Goal: Transaction & Acquisition: Purchase product/service

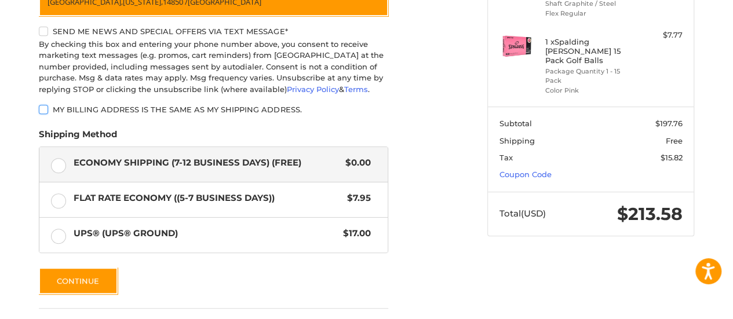
scroll to position [307, 0]
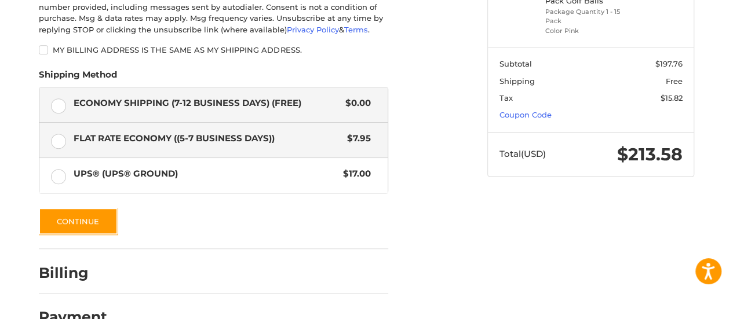
click at [58, 139] on label "Flat Rate Economy ((5-7 Business Days)) $7.95" at bounding box center [213, 140] width 348 height 35
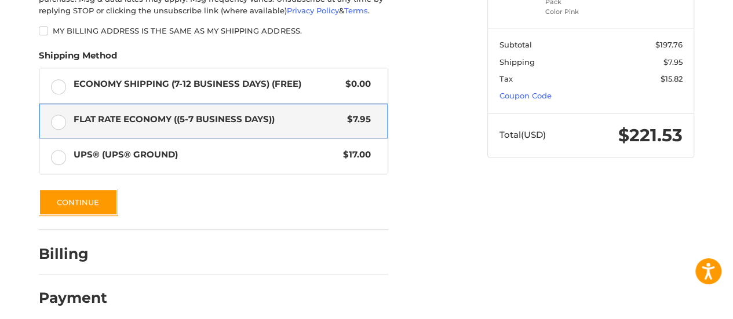
scroll to position [337, 0]
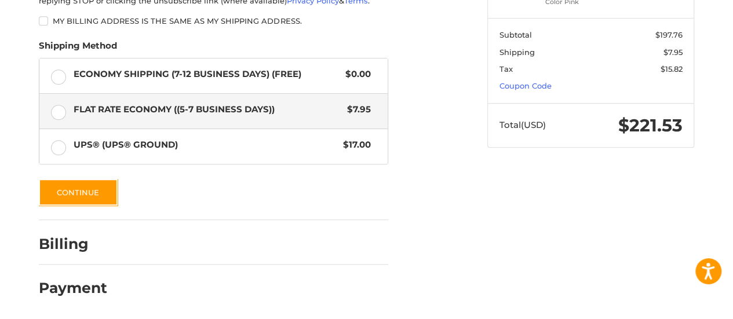
click at [176, 245] on div at bounding box center [253, 247] width 271 height 14
click at [97, 200] on button "Continue" at bounding box center [78, 192] width 79 height 27
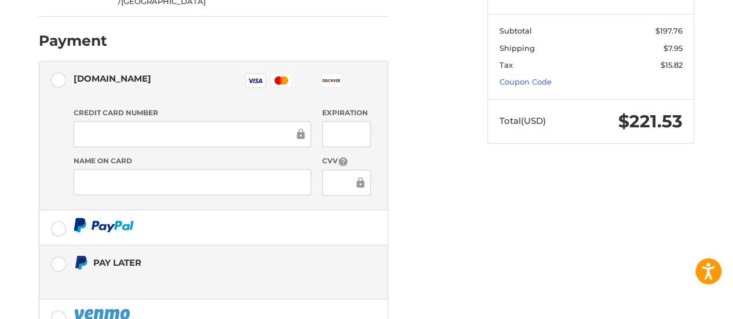
scroll to position [364, 0]
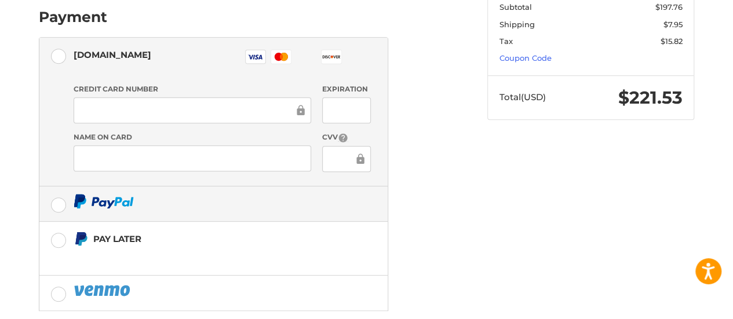
click at [61, 187] on label at bounding box center [213, 204] width 348 height 35
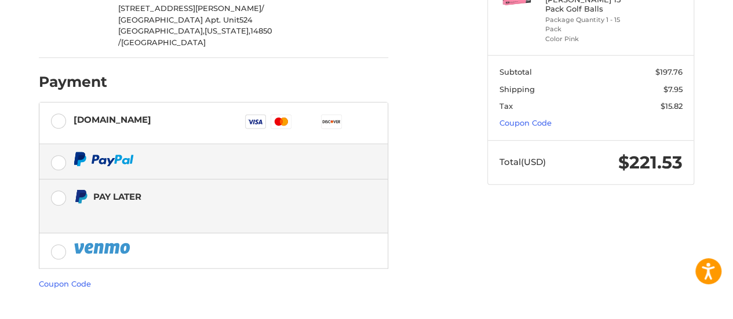
scroll to position [297, 0]
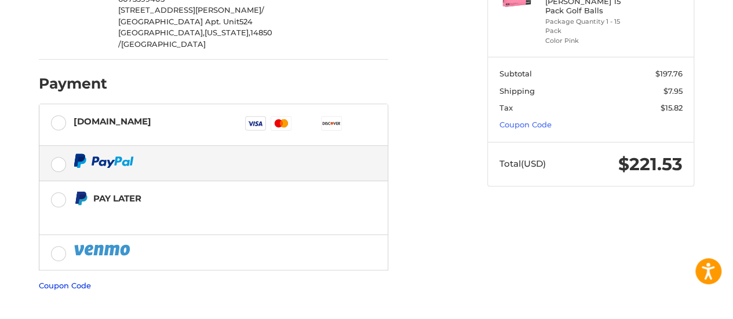
click at [77, 281] on link "Coupon Code" at bounding box center [65, 285] width 52 height 9
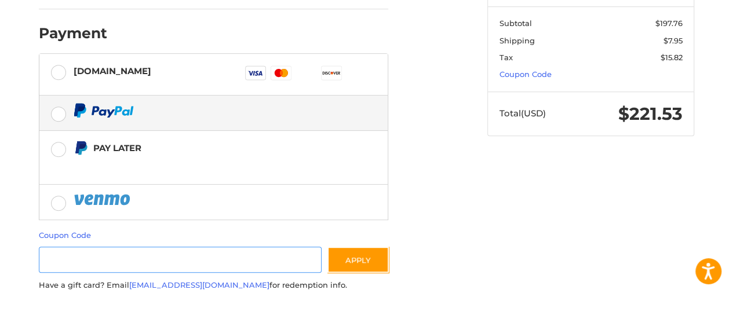
click at [108, 247] on input "Gift Certificate or Coupon Code" at bounding box center [180, 260] width 283 height 26
paste input "**********"
click at [235, 247] on input "**********" at bounding box center [180, 260] width 283 height 26
type input "*"
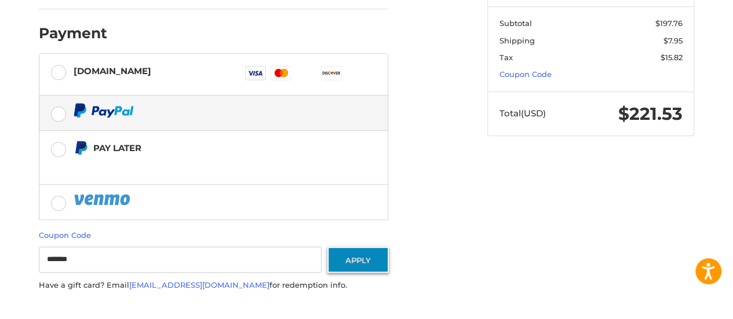
click at [351, 247] on button "Apply" at bounding box center [358, 260] width 61 height 26
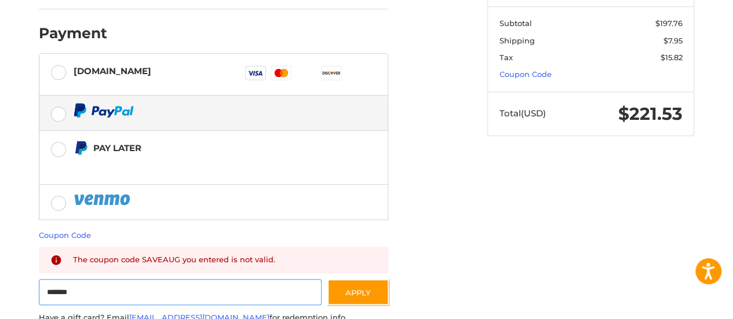
click at [251, 279] on input "*******" at bounding box center [180, 292] width 283 height 26
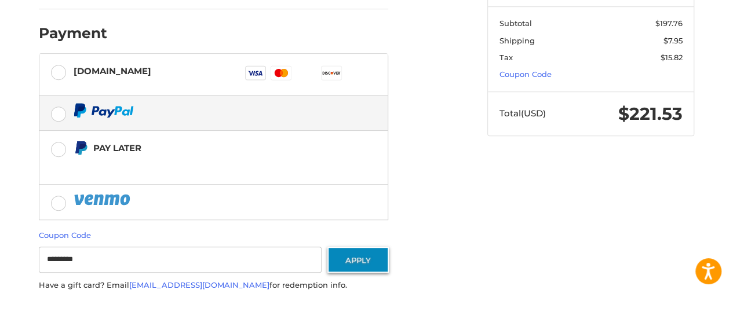
click at [359, 247] on button "Apply" at bounding box center [358, 260] width 61 height 26
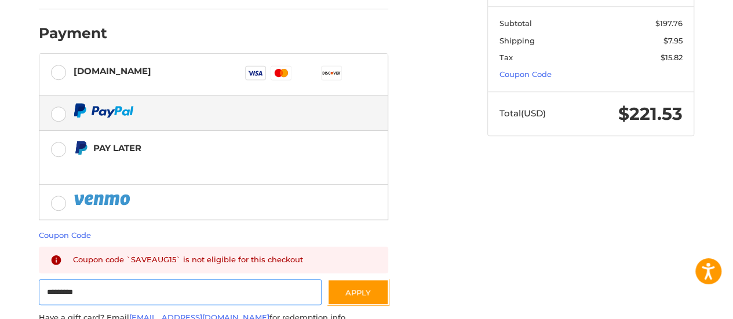
click at [264, 279] on input "*********" at bounding box center [180, 292] width 283 height 26
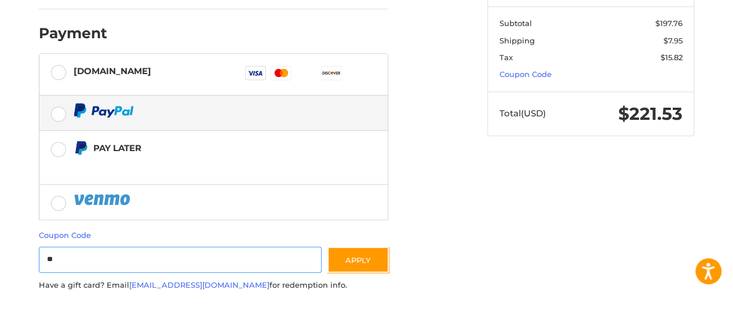
type input "*"
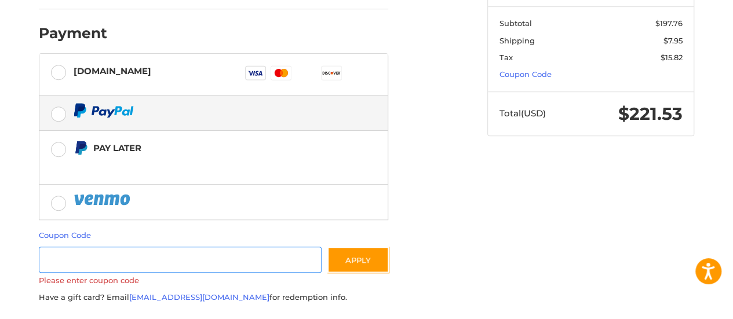
click at [223, 247] on input "Gift Certificate or Coupon Code" at bounding box center [180, 260] width 283 height 26
click at [170, 247] on input "Gift Certificate or Coupon Code" at bounding box center [180, 260] width 283 height 26
paste input "*********"
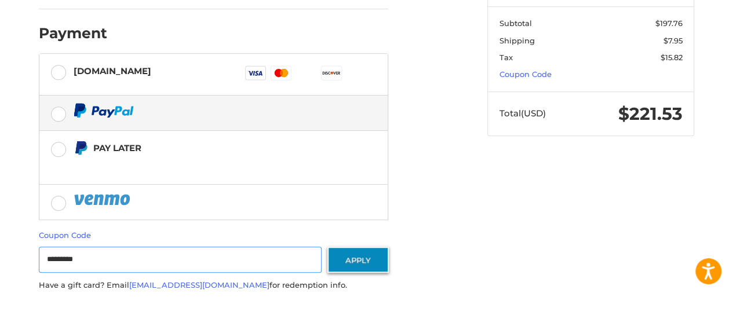
type input "*********"
click at [344, 247] on button "Apply" at bounding box center [358, 260] width 61 height 26
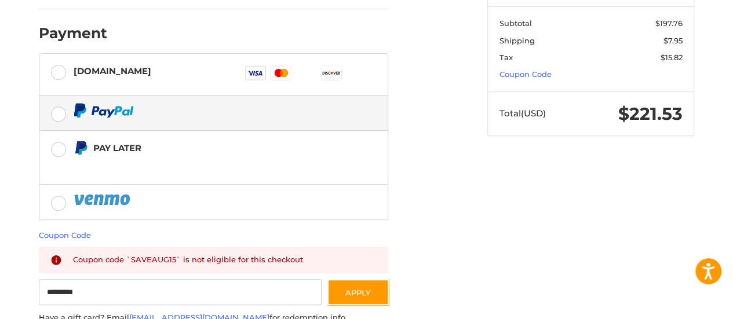
click at [539, 189] on div "Customer [EMAIL_ADDRESS][DOMAIN_NAME] Sign Out Shipping [PERSON_NAME] 607339940…" at bounding box center [367, 71] width 696 height 653
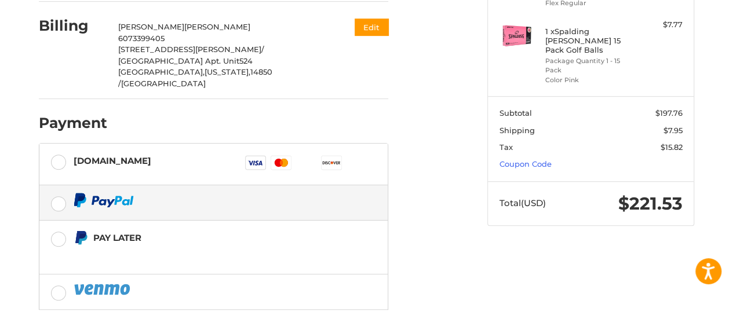
scroll to position [232, 0]
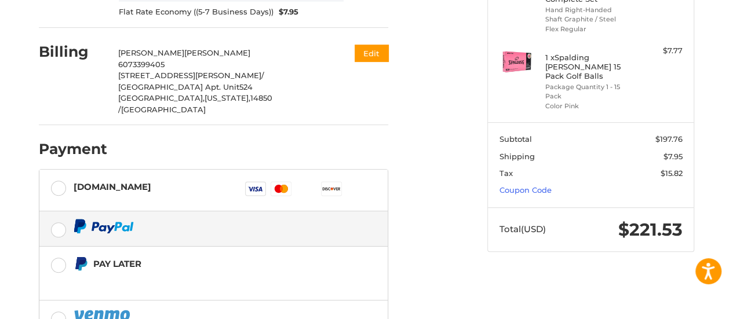
click at [435, 203] on div "Customer [EMAIL_ADDRESS][DOMAIN_NAME] Sign Out Shipping [PERSON_NAME] 607339940…" at bounding box center [254, 182] width 449 height 642
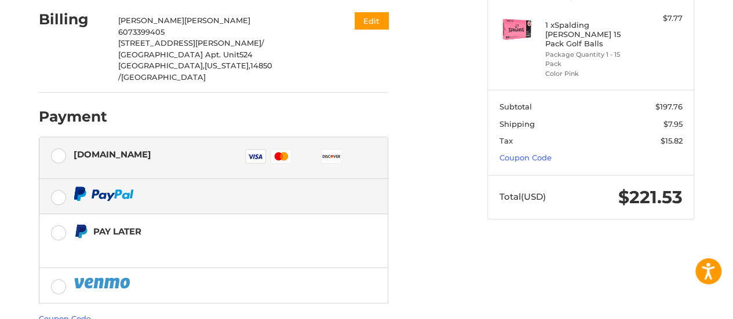
scroll to position [264, 0]
click at [82, 145] on div "[DOMAIN_NAME]" at bounding box center [113, 154] width 78 height 19
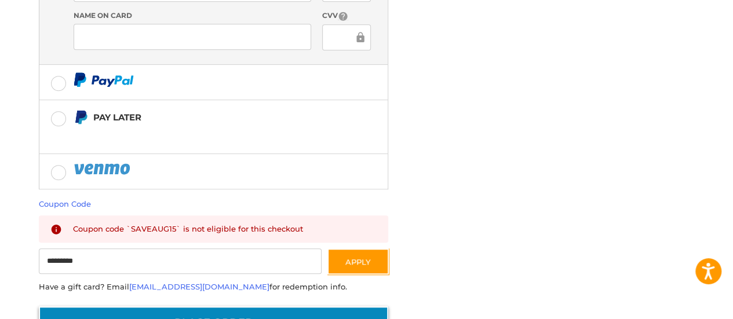
scroll to position [485, 0]
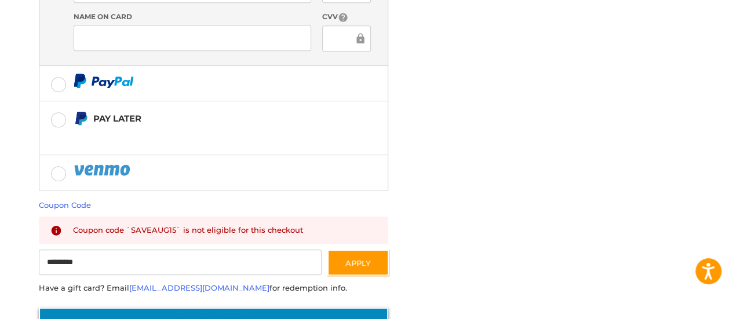
click at [215, 308] on button "Place Order" at bounding box center [214, 324] width 350 height 33
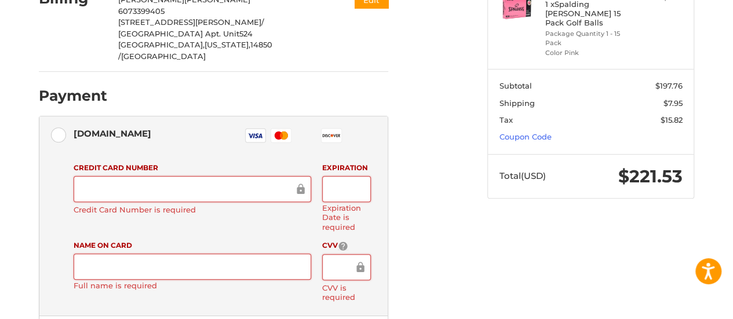
scroll to position [282, 0]
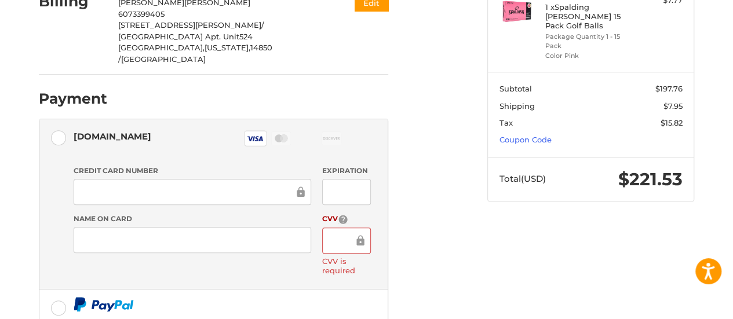
click at [328, 228] on div at bounding box center [346, 241] width 48 height 26
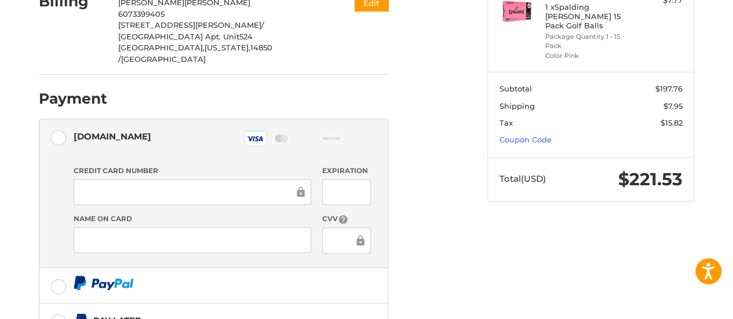
click at [436, 178] on div "Customer [EMAIL_ADDRESS][DOMAIN_NAME] Sign Out Shipping [PERSON_NAME] 607339940…" at bounding box center [254, 183] width 449 height 747
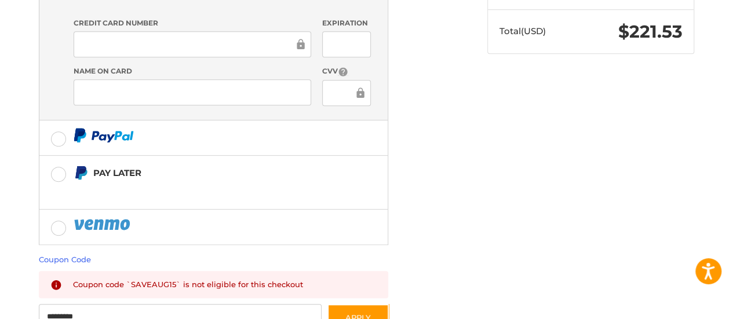
scroll to position [456, 0]
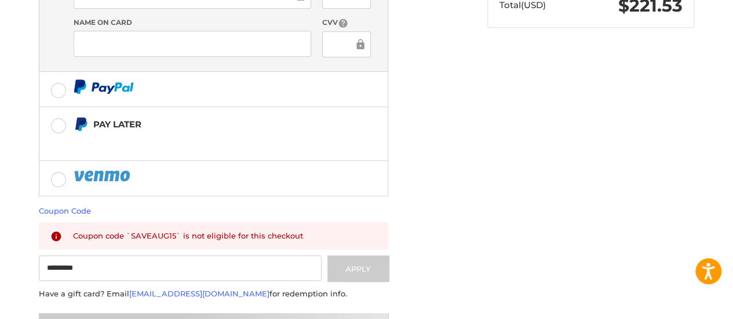
scroll to position [96, 0]
